Goal: Navigation & Orientation: Find specific page/section

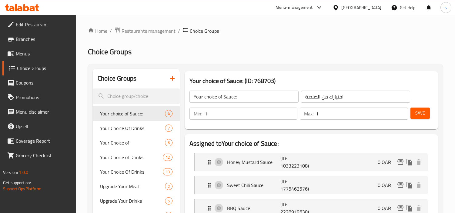
click at [377, 9] on div "Qatar" at bounding box center [361, 7] width 40 height 7
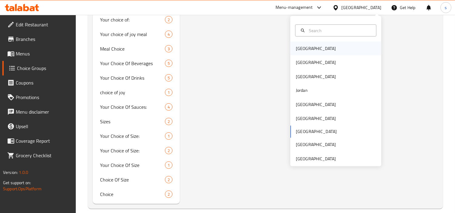
click at [299, 46] on div "[GEOGRAPHIC_DATA]" at bounding box center [316, 48] width 40 height 7
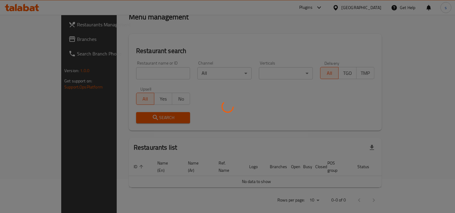
scroll to position [240, 0]
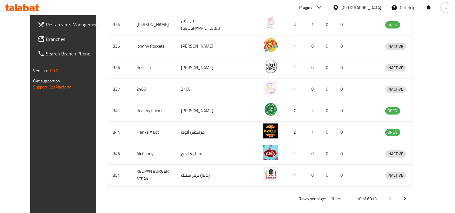
click at [46, 41] on span "Branches" at bounding box center [73, 38] width 55 height 7
